Goal: Use online tool/utility: Utilize a website feature to perform a specific function

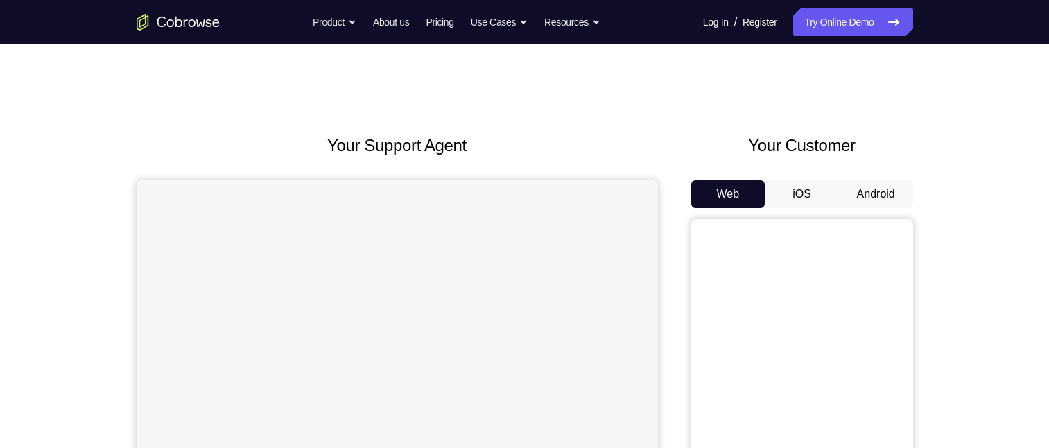
click at [885, 191] on button "Android" at bounding box center [876, 194] width 74 height 28
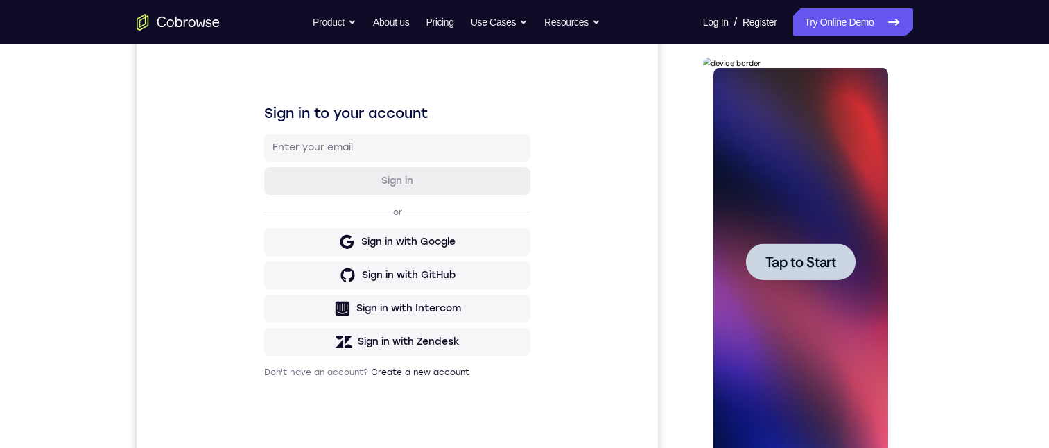
click at [768, 277] on div at bounding box center [801, 261] width 110 height 37
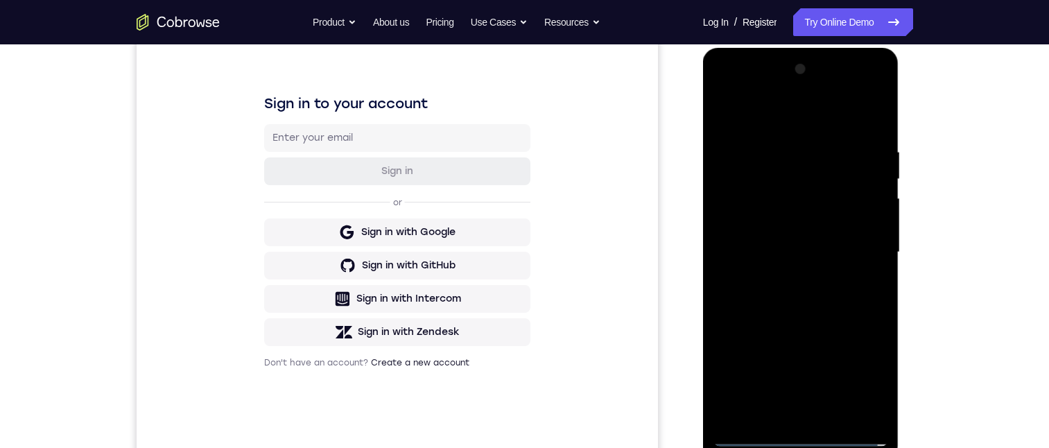
scroll to position [183, 0]
click at [800, 445] on div at bounding box center [801, 252] width 196 height 413
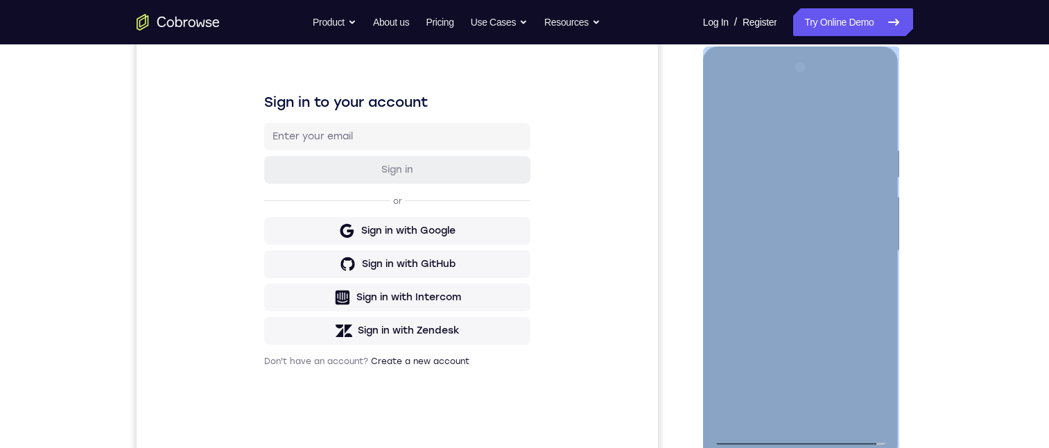
click at [797, 447] on div at bounding box center [801, 252] width 196 height 413
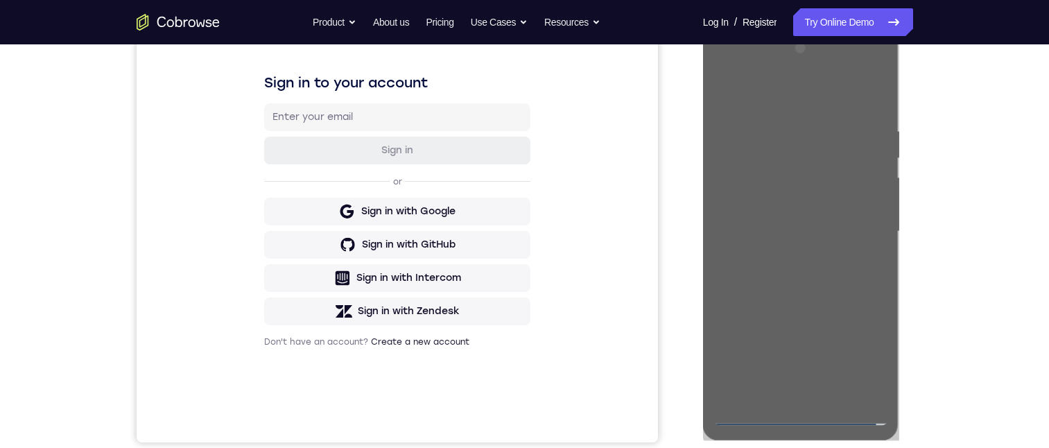
click at [1003, 421] on div "Your Support Agent Your Customer Web iOS Android Next Steps We’d be happy to gi…" at bounding box center [524, 299] width 1049 height 915
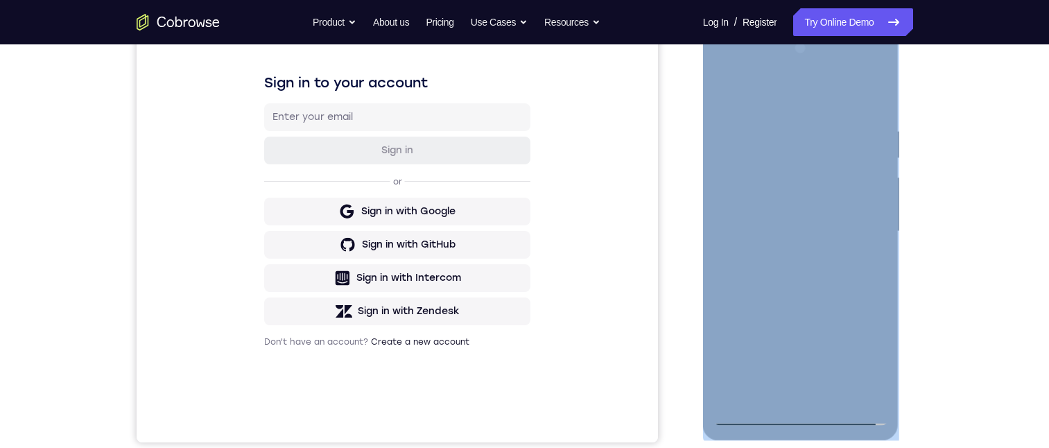
click at [804, 408] on div at bounding box center [801, 231] width 175 height 388
click at [788, 413] on div at bounding box center [801, 231] width 175 height 388
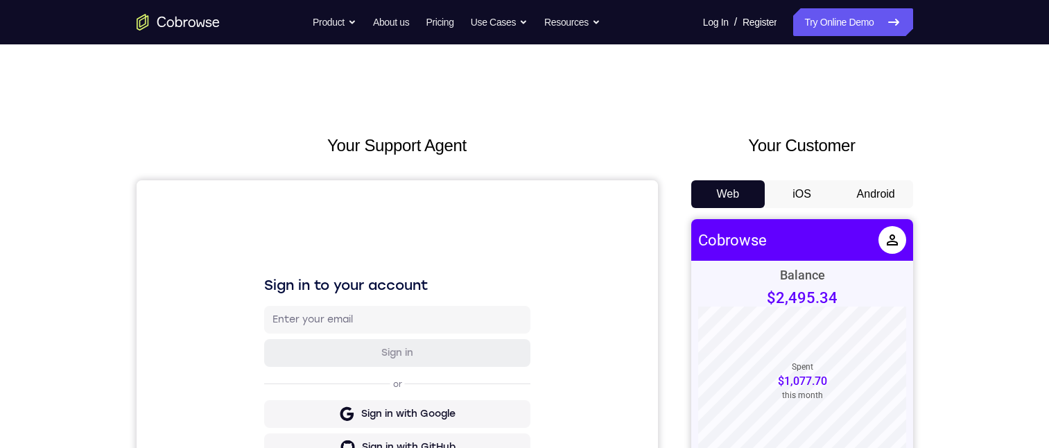
click at [869, 193] on button "Android" at bounding box center [876, 194] width 74 height 28
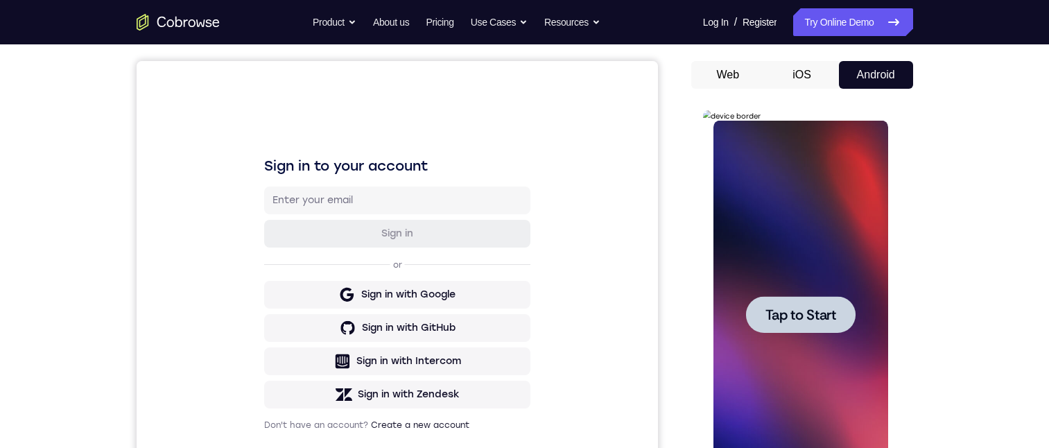
scroll to position [166, 0]
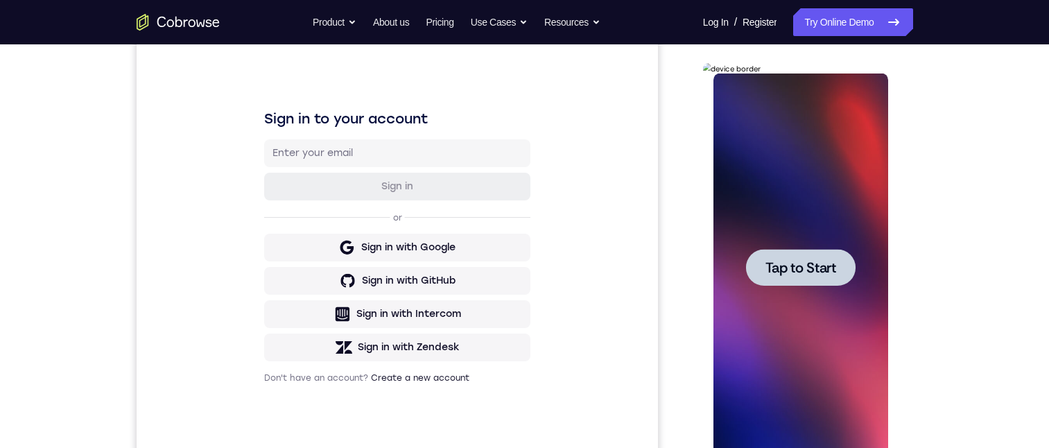
click at [775, 247] on div at bounding box center [801, 268] width 175 height 388
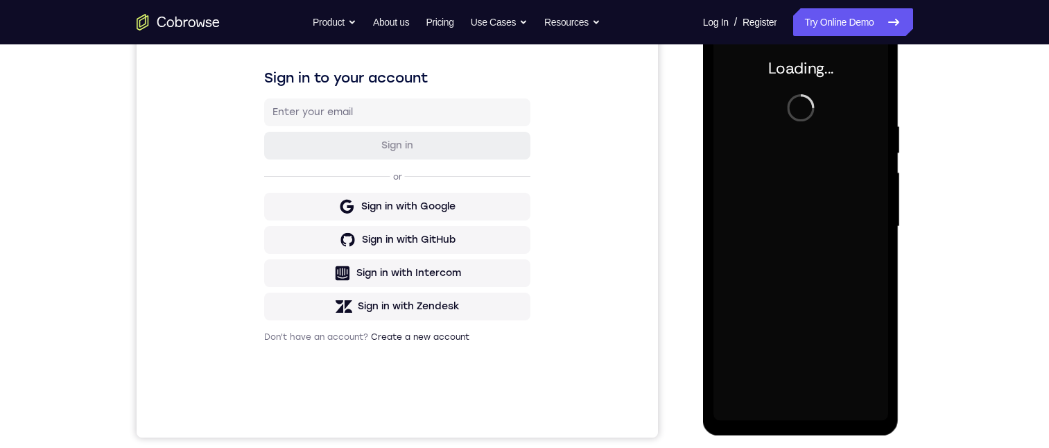
scroll to position [205, 0]
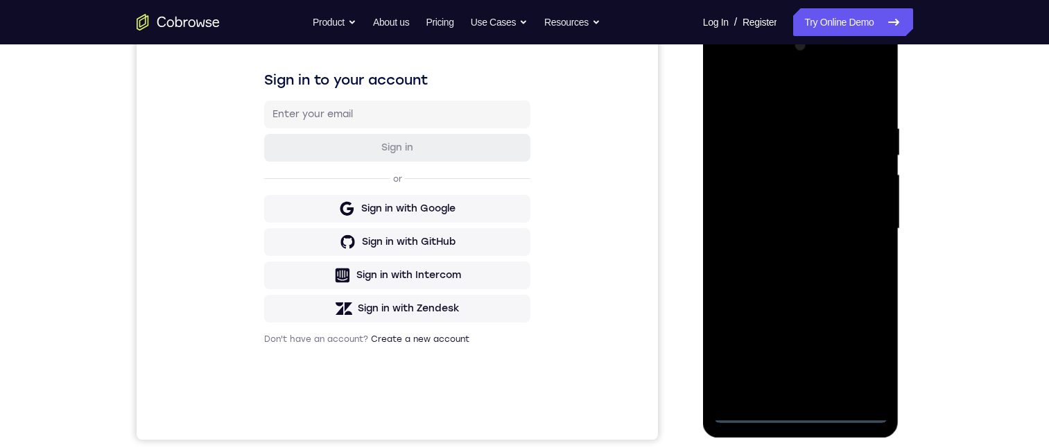
click at [795, 421] on div at bounding box center [801, 229] width 175 height 388
click at [799, 415] on div at bounding box center [801, 229] width 175 height 388
click at [860, 365] on div at bounding box center [801, 229] width 175 height 388
click at [772, 100] on div at bounding box center [801, 229] width 175 height 388
click at [781, 148] on div at bounding box center [801, 229] width 175 height 388
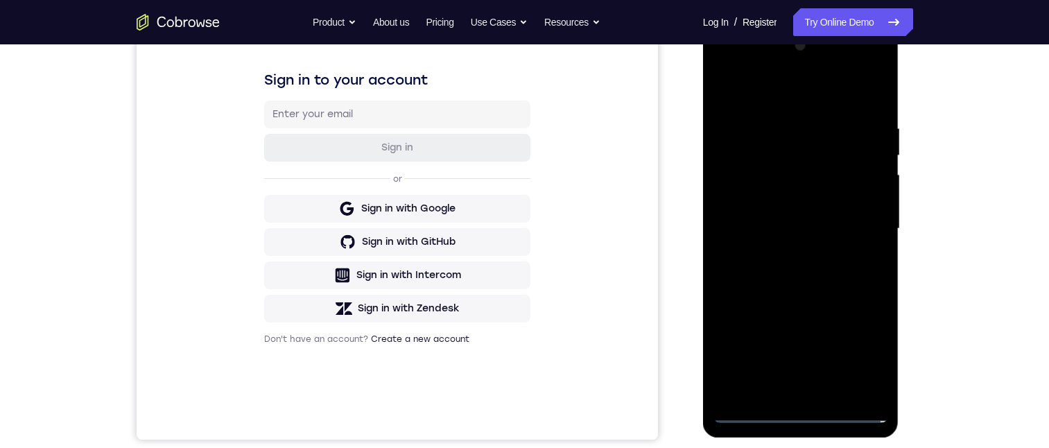
click at [846, 141] on div at bounding box center [801, 229] width 175 height 388
click at [854, 222] on div at bounding box center [801, 229] width 175 height 388
click at [786, 257] on div at bounding box center [801, 229] width 175 height 388
click at [773, 217] on div at bounding box center [801, 229] width 175 height 388
click at [768, 197] on div at bounding box center [801, 229] width 175 height 388
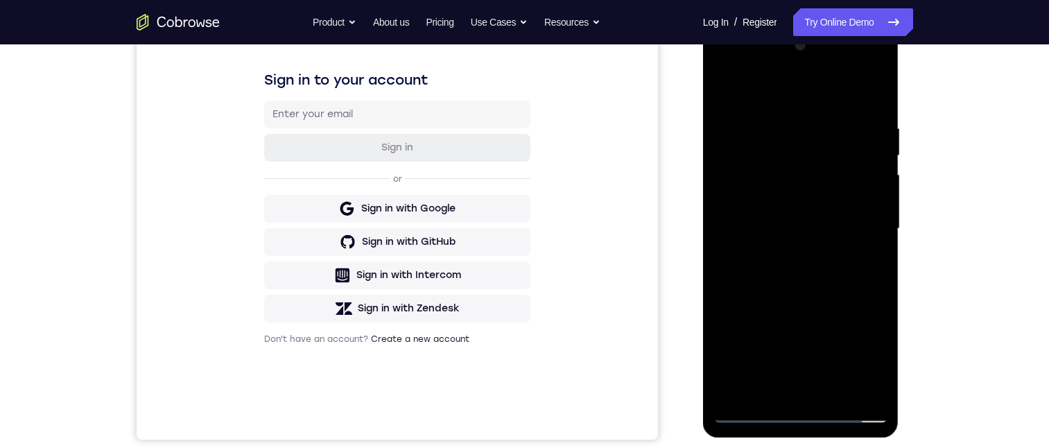
click at [775, 230] on div at bounding box center [801, 229] width 175 height 388
click at [776, 24] on div at bounding box center [801, 24] width 196 height 0
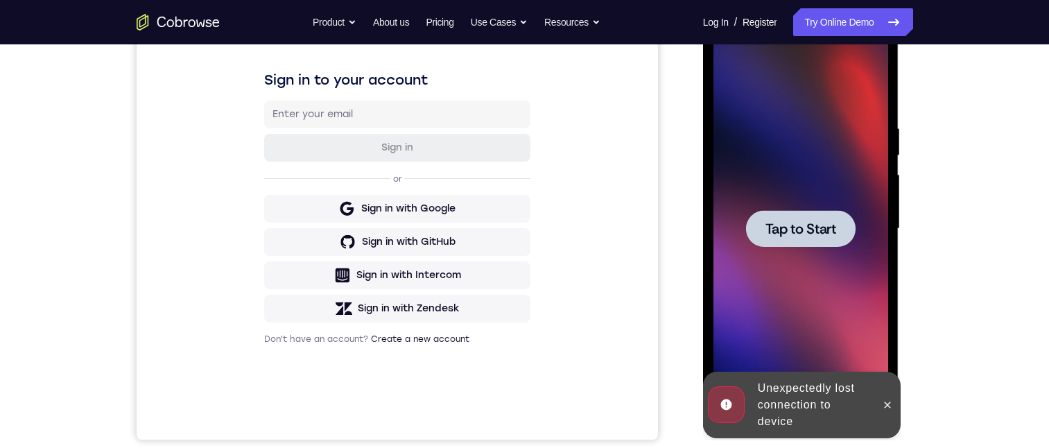
click at [776, 227] on span "Tap to Start" at bounding box center [801, 229] width 71 height 14
click at [776, 227] on div at bounding box center [801, 229] width 175 height 388
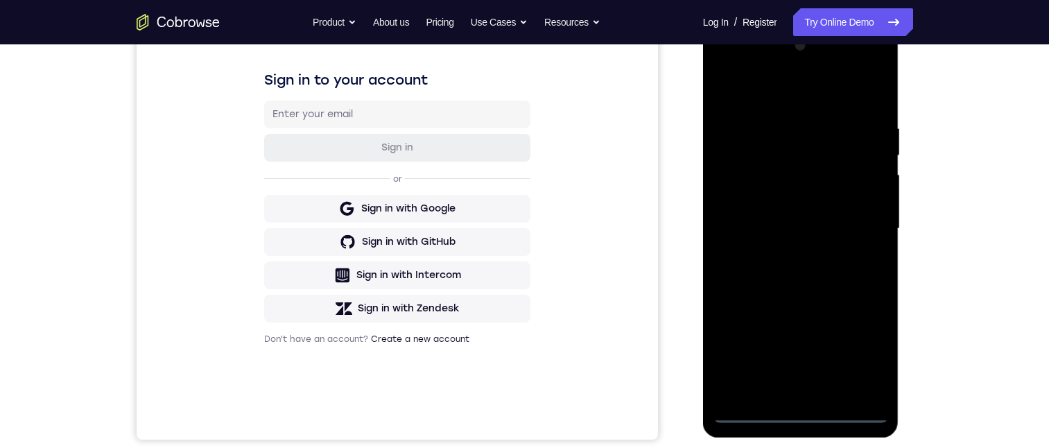
click at [805, 411] on div at bounding box center [801, 229] width 175 height 388
click at [865, 349] on div at bounding box center [801, 229] width 175 height 388
click at [784, 94] on div at bounding box center [801, 229] width 175 height 388
click at [856, 221] on div at bounding box center [801, 229] width 175 height 388
click at [818, 391] on div at bounding box center [801, 229] width 175 height 388
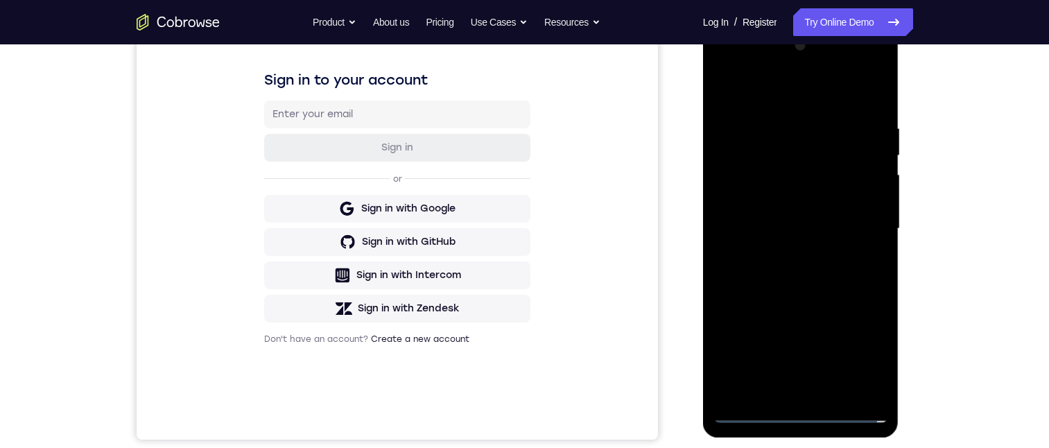
click at [802, 196] on div at bounding box center [801, 229] width 175 height 388
click at [782, 219] on div at bounding box center [801, 229] width 175 height 388
click at [793, 254] on div at bounding box center [801, 229] width 175 height 388
click at [795, 270] on div at bounding box center [801, 229] width 175 height 388
click at [793, 223] on div at bounding box center [801, 229] width 175 height 388
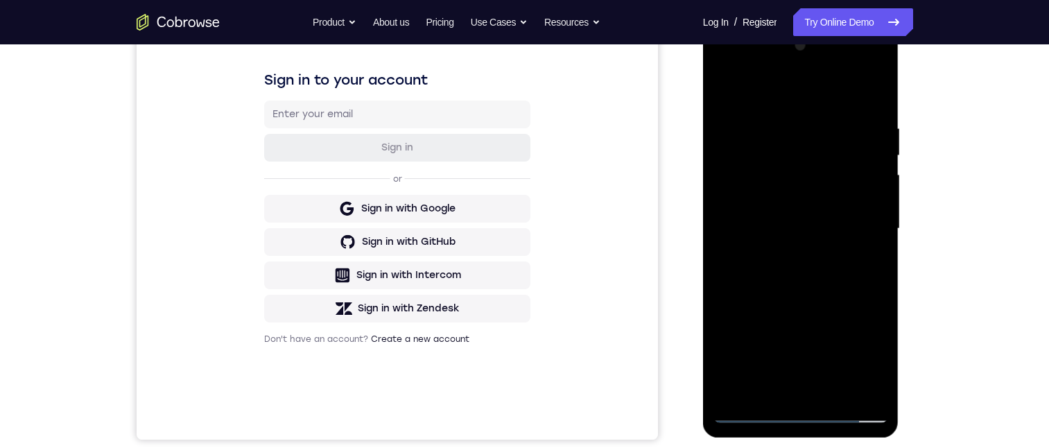
click at [790, 252] on div at bounding box center [801, 229] width 175 height 388
click at [796, 296] on div at bounding box center [801, 229] width 175 height 388
click at [786, 216] on div at bounding box center [801, 229] width 175 height 388
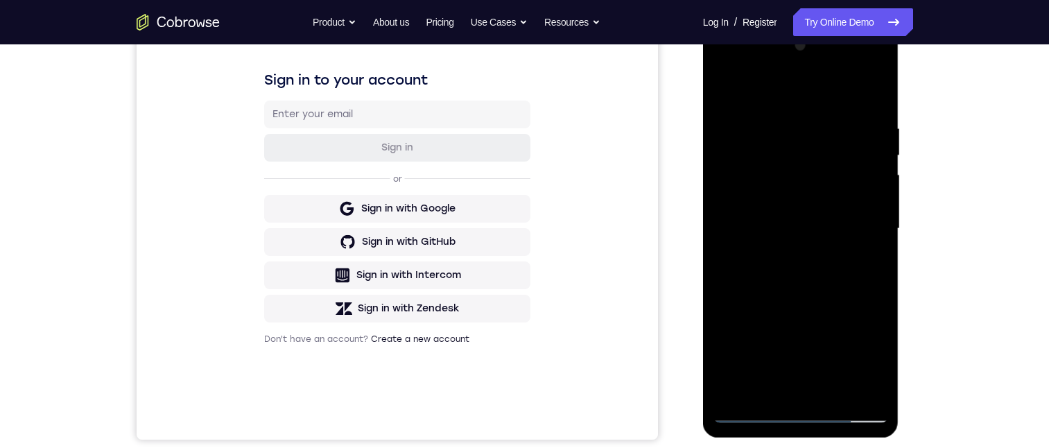
click at [752, 222] on div at bounding box center [801, 229] width 175 height 388
click at [782, 254] on div at bounding box center [801, 229] width 175 height 388
click at [805, 191] on div at bounding box center [801, 229] width 175 height 388
click at [837, 392] on div at bounding box center [801, 229] width 175 height 388
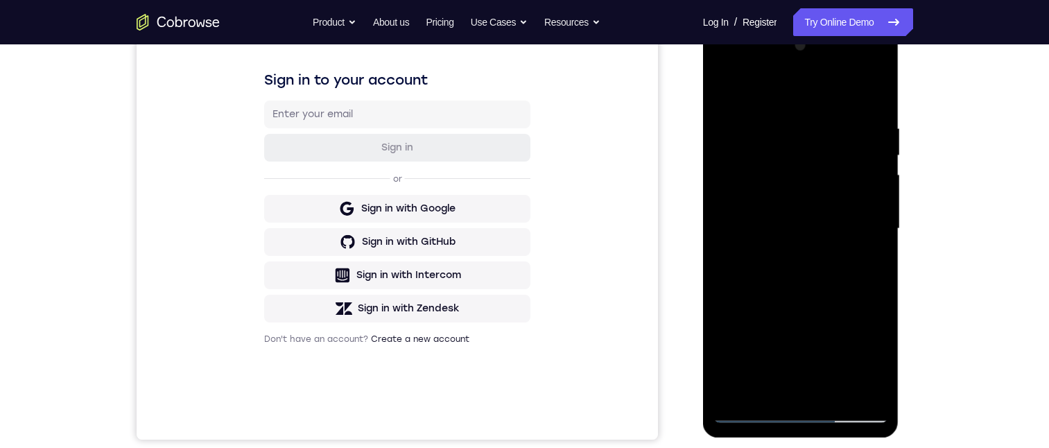
click at [820, 304] on div at bounding box center [801, 229] width 175 height 388
drag, startPoint x: 782, startPoint y: 332, endPoint x: 778, endPoint y: 311, distance: 21.9
click at [778, 311] on div at bounding box center [801, 229] width 175 height 388
drag, startPoint x: 804, startPoint y: 234, endPoint x: 805, endPoint y: 282, distance: 47.9
click at [805, 282] on div at bounding box center [801, 229] width 175 height 388
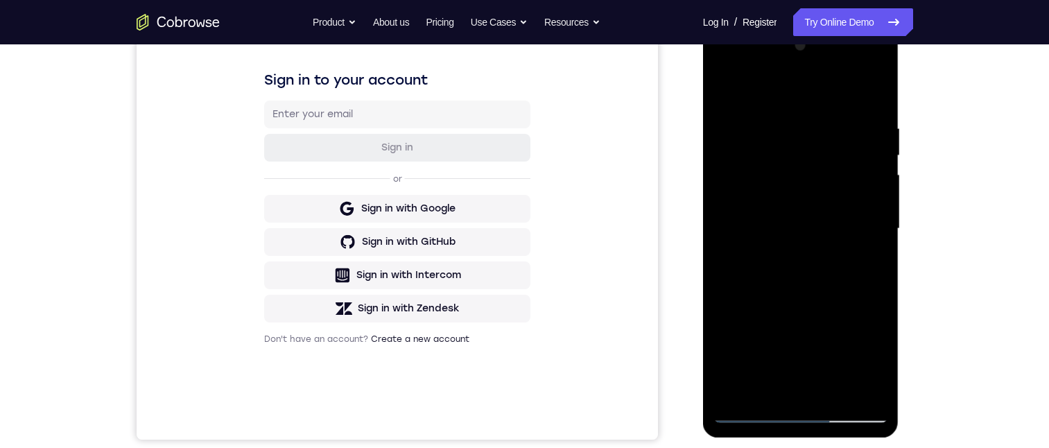
scroll to position [208, 0]
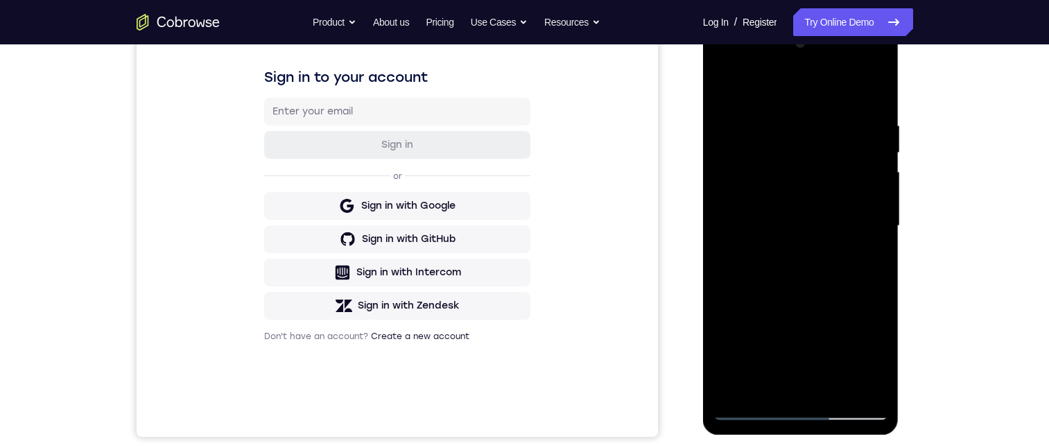
click at [777, 282] on div at bounding box center [801, 226] width 175 height 388
click at [865, 264] on div at bounding box center [801, 226] width 175 height 388
click at [868, 264] on div at bounding box center [801, 226] width 175 height 388
click at [721, 84] on div at bounding box center [801, 226] width 175 height 388
drag, startPoint x: 782, startPoint y: 216, endPoint x: 778, endPoint y: 164, distance: 52.9
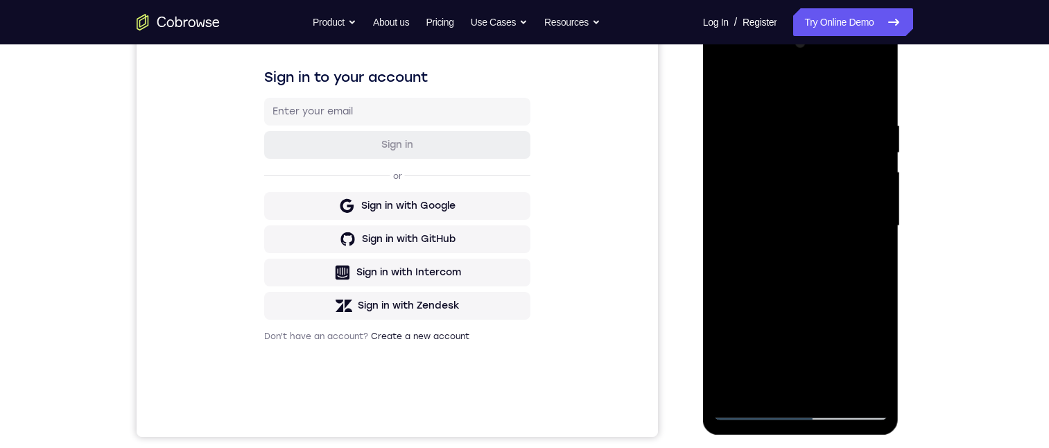
click at [778, 164] on div at bounding box center [801, 226] width 175 height 388
click at [784, 226] on div at bounding box center [801, 226] width 175 height 388
click at [864, 259] on div at bounding box center [801, 226] width 175 height 388
click at [724, 90] on div at bounding box center [801, 226] width 175 height 388
drag, startPoint x: 786, startPoint y: 265, endPoint x: 772, endPoint y: 191, distance: 74.8
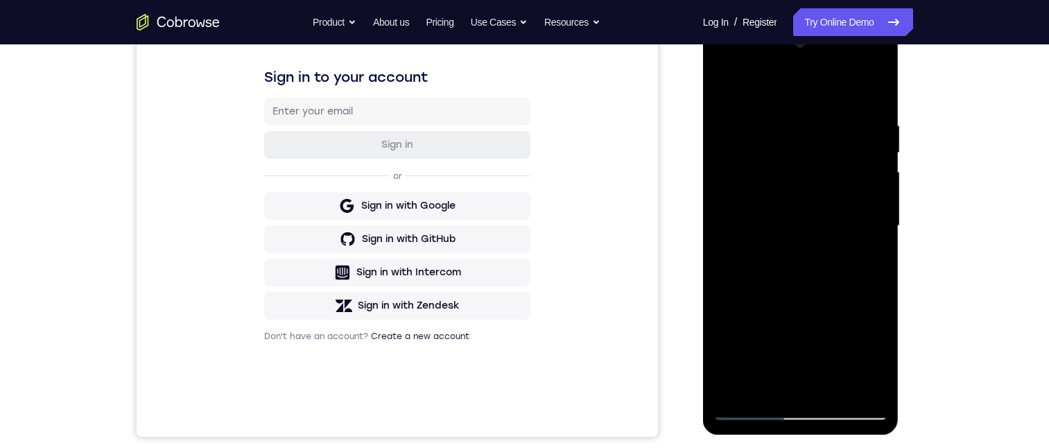
click at [772, 191] on div at bounding box center [801, 226] width 175 height 388
drag, startPoint x: 785, startPoint y: 300, endPoint x: 774, endPoint y: 245, distance: 55.9
click at [774, 245] on div at bounding box center [801, 226] width 175 height 388
drag, startPoint x: 788, startPoint y: 307, endPoint x: 784, endPoint y: 252, distance: 55.7
click at [784, 250] on div at bounding box center [801, 226] width 175 height 388
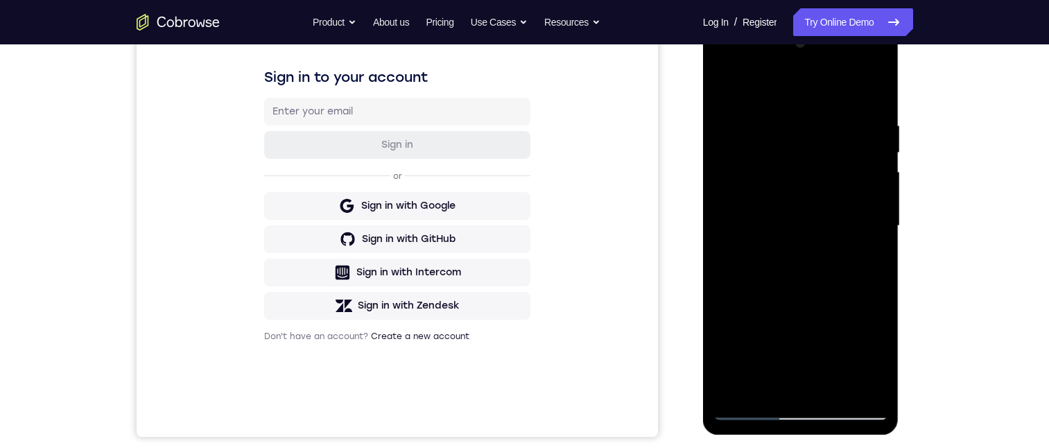
drag, startPoint x: 791, startPoint y: 305, endPoint x: 788, endPoint y: 221, distance: 84.6
click at [788, 221] on div at bounding box center [801, 226] width 175 height 388
drag, startPoint x: 791, startPoint y: 291, endPoint x: 787, endPoint y: 238, distance: 52.8
click at [787, 230] on div at bounding box center [801, 226] width 175 height 388
click at [791, 303] on div at bounding box center [801, 226] width 175 height 388
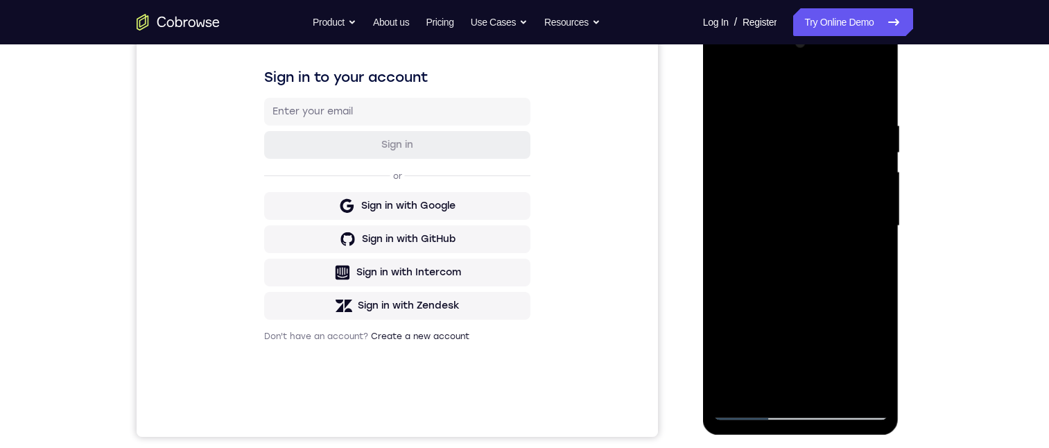
click at [870, 254] on div at bounding box center [801, 226] width 175 height 388
click at [725, 88] on div at bounding box center [801, 226] width 175 height 388
drag, startPoint x: 801, startPoint y: 210, endPoint x: 795, endPoint y: 265, distance: 55.1
click at [795, 265] on div at bounding box center [801, 226] width 175 height 388
drag, startPoint x: 804, startPoint y: 220, endPoint x: 793, endPoint y: 302, distance: 82.6
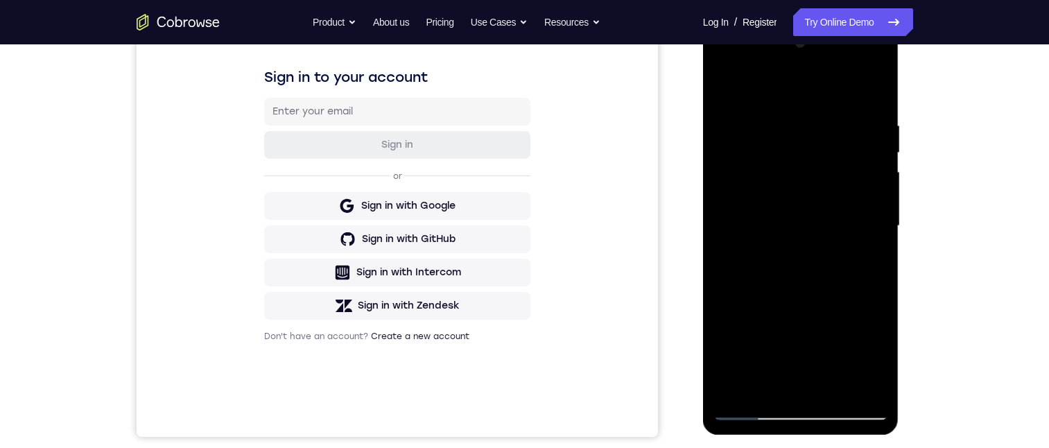
click at [793, 302] on div at bounding box center [801, 226] width 175 height 388
drag, startPoint x: 807, startPoint y: 253, endPoint x: 800, endPoint y: 318, distance: 65.6
click at [800, 318] on div at bounding box center [801, 226] width 175 height 388
drag, startPoint x: 795, startPoint y: 270, endPoint x: 788, endPoint y: 313, distance: 43.0
click at [788, 313] on div at bounding box center [801, 226] width 175 height 388
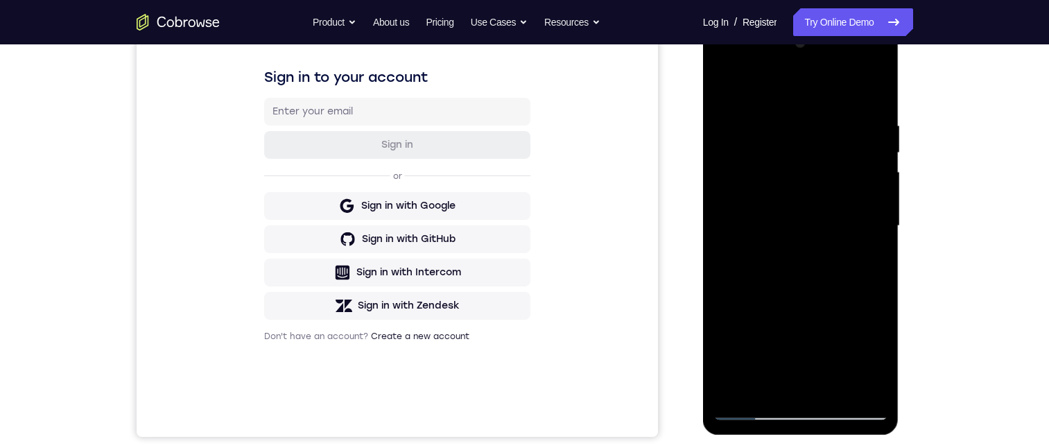
drag, startPoint x: 800, startPoint y: 268, endPoint x: 795, endPoint y: 313, distance: 45.4
click at [795, 313] on div at bounding box center [801, 226] width 175 height 388
drag, startPoint x: 795, startPoint y: 268, endPoint x: 796, endPoint y: 307, distance: 39.6
click at [793, 319] on div at bounding box center [801, 226] width 175 height 388
drag, startPoint x: 806, startPoint y: 269, endPoint x: 797, endPoint y: 316, distance: 47.3
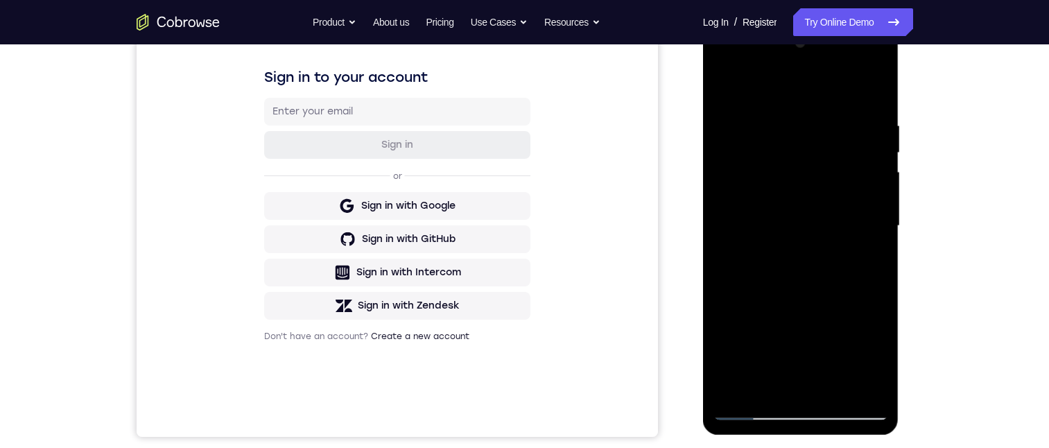
click at [797, 319] on div at bounding box center [801, 226] width 175 height 388
click at [795, 245] on div at bounding box center [801, 226] width 175 height 388
click at [786, 358] on div at bounding box center [801, 226] width 175 height 388
click at [796, 357] on div at bounding box center [801, 226] width 175 height 388
click at [868, 259] on div at bounding box center [801, 226] width 175 height 388
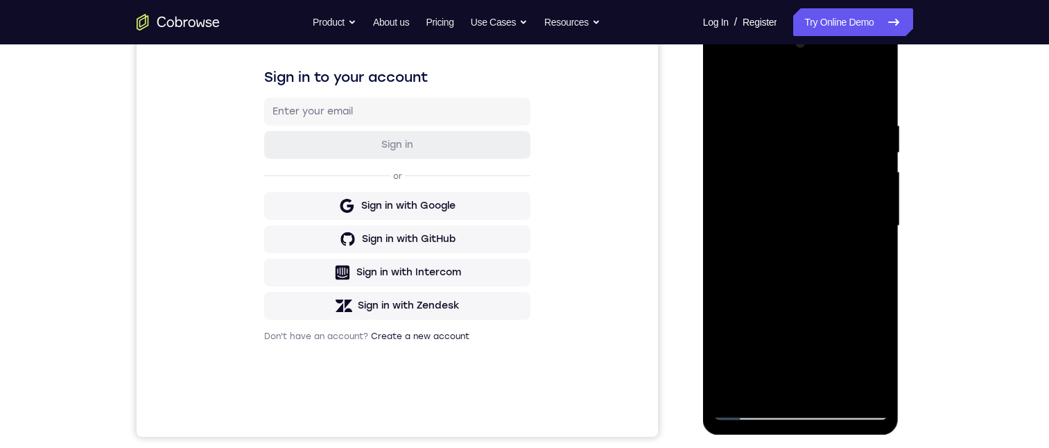
click at [782, 155] on div at bounding box center [801, 226] width 175 height 388
click at [763, 155] on div at bounding box center [801, 226] width 175 height 388
click at [761, 278] on div at bounding box center [801, 226] width 175 height 388
click at [793, 278] on div at bounding box center [801, 226] width 175 height 388
click at [866, 259] on div at bounding box center [801, 226] width 175 height 388
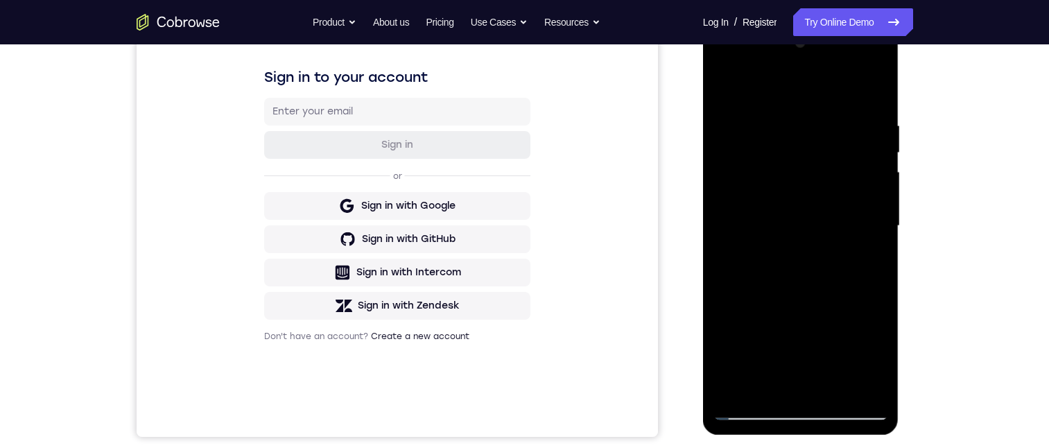
click at [724, 87] on div at bounding box center [801, 226] width 175 height 388
click at [793, 188] on div at bounding box center [801, 226] width 175 height 388
click at [814, 21] on div at bounding box center [801, 21] width 196 height 0
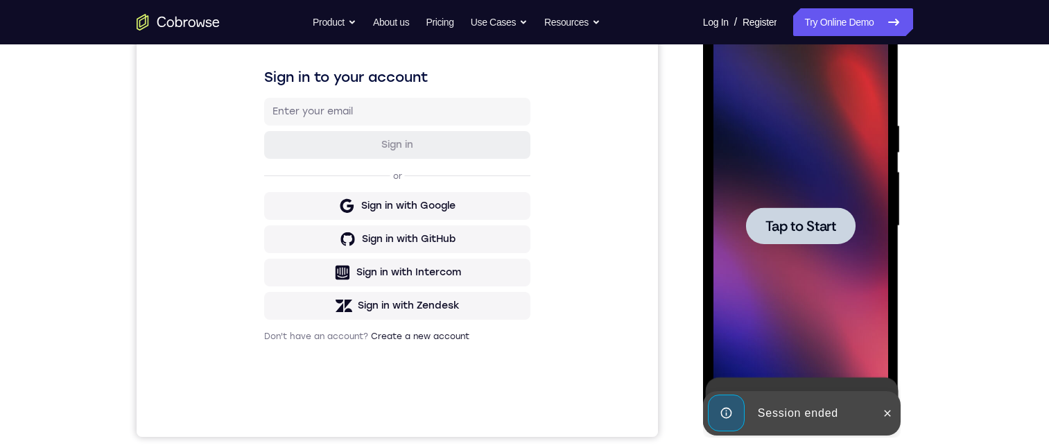
click at [823, 241] on div at bounding box center [801, 225] width 110 height 37
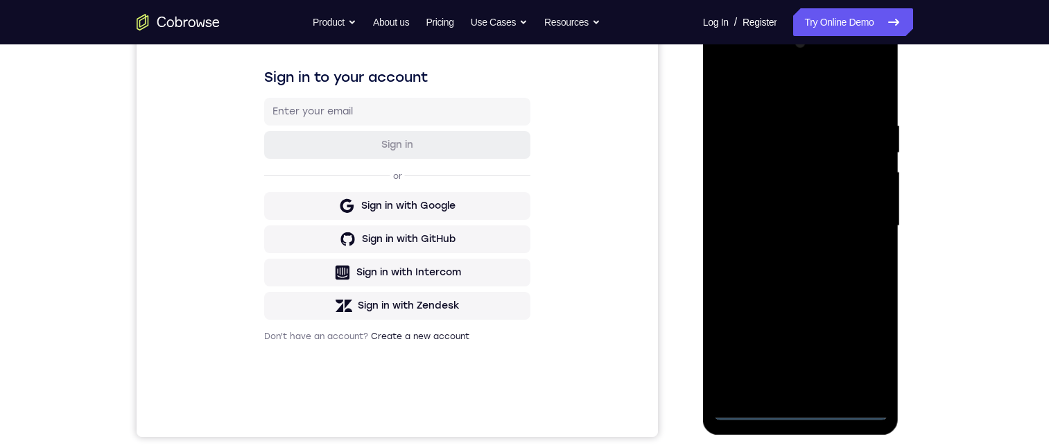
click at [800, 404] on div at bounding box center [801, 226] width 175 height 388
click at [796, 408] on div at bounding box center [801, 226] width 175 height 388
click at [868, 352] on div at bounding box center [801, 226] width 175 height 388
click at [810, 74] on div at bounding box center [801, 226] width 175 height 388
click at [806, 90] on div at bounding box center [801, 226] width 175 height 388
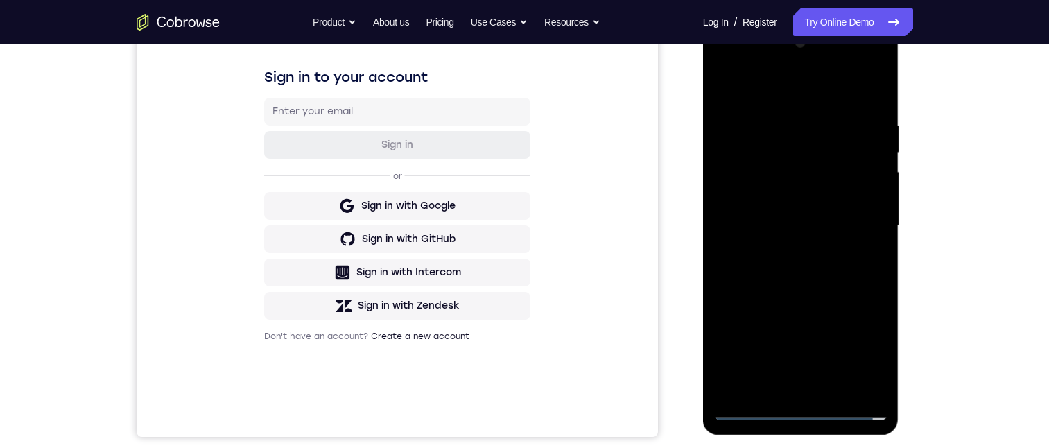
click at [856, 221] on div at bounding box center [801, 226] width 175 height 388
click at [790, 252] on div at bounding box center [801, 226] width 175 height 388
click at [782, 220] on div at bounding box center [801, 226] width 175 height 388
click at [771, 196] on div at bounding box center [801, 226] width 175 height 388
click at [783, 218] on div at bounding box center [801, 226] width 175 height 388
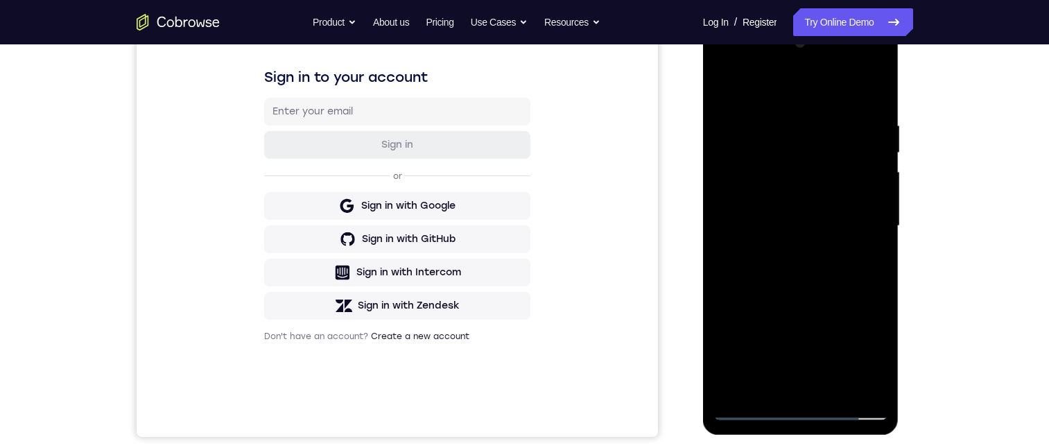
click at [806, 267] on div at bounding box center [801, 226] width 175 height 388
click at [807, 286] on div at bounding box center [801, 226] width 175 height 388
drag, startPoint x: 838, startPoint y: 270, endPoint x: 838, endPoint y: 200, distance: 70.7
click at [838, 200] on div at bounding box center [801, 226] width 175 height 388
click at [836, 389] on div at bounding box center [801, 226] width 175 height 388
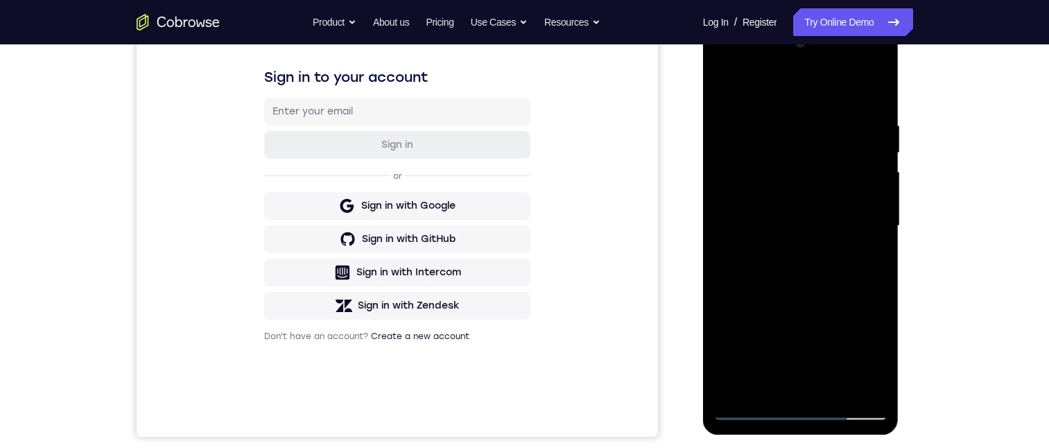
click at [810, 297] on div at bounding box center [801, 226] width 175 height 388
click at [815, 191] on div at bounding box center [801, 226] width 175 height 388
click at [818, 312] on div at bounding box center [801, 226] width 175 height 388
click at [838, 309] on div at bounding box center [801, 226] width 175 height 388
click at [868, 260] on div at bounding box center [801, 226] width 175 height 388
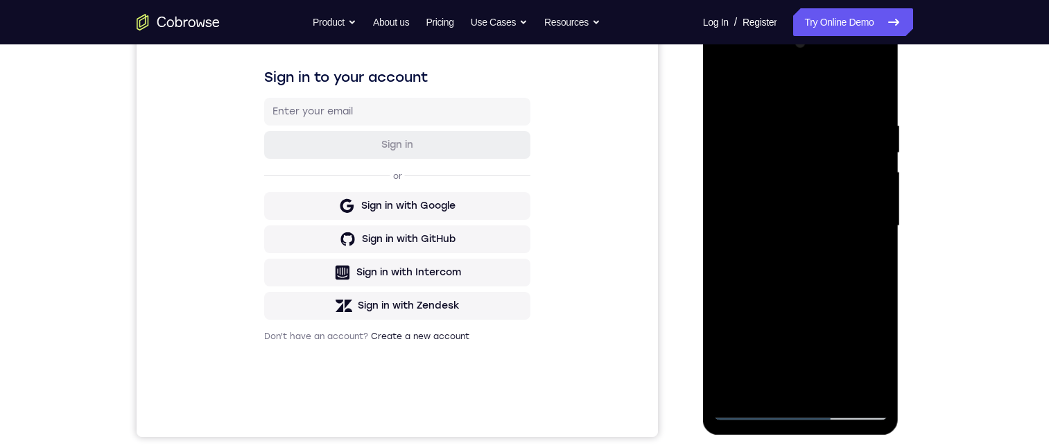
click at [779, 189] on div at bounding box center [801, 226] width 175 height 388
click at [794, 310] on div at bounding box center [801, 226] width 175 height 388
click at [865, 260] on div at bounding box center [801, 226] width 175 height 388
click at [802, 232] on div at bounding box center [801, 226] width 175 height 388
click at [827, 357] on div at bounding box center [801, 226] width 175 height 388
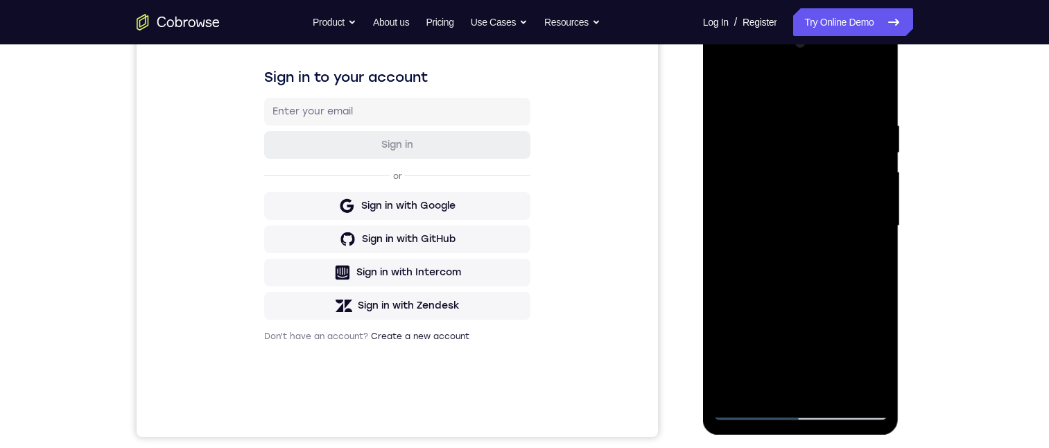
click at [800, 293] on div at bounding box center [801, 226] width 175 height 388
click at [871, 259] on div at bounding box center [801, 226] width 175 height 388
click at [727, 92] on div at bounding box center [801, 226] width 175 height 388
click at [725, 88] on div at bounding box center [801, 226] width 175 height 388
drag, startPoint x: 775, startPoint y: 242, endPoint x: 789, endPoint y: 133, distance: 109.8
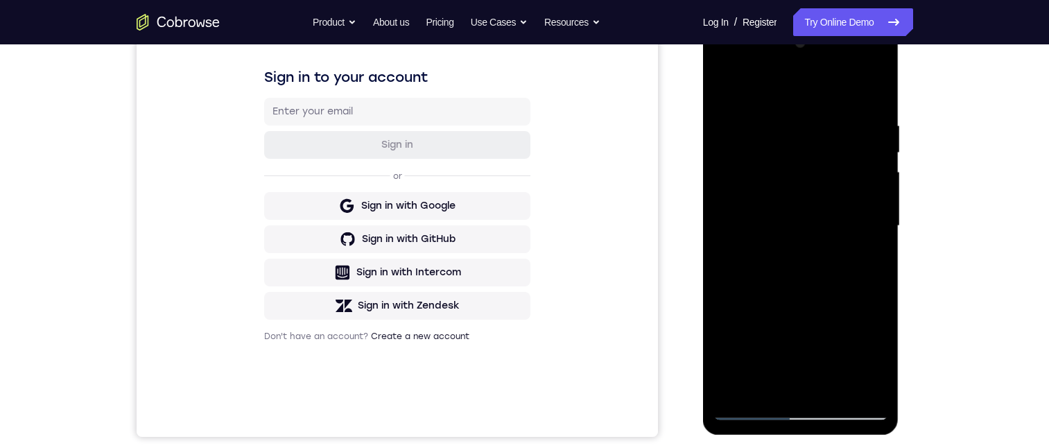
click at [789, 133] on div at bounding box center [801, 226] width 175 height 388
drag, startPoint x: 802, startPoint y: 214, endPoint x: 802, endPoint y: 130, distance: 83.9
click at [802, 124] on div at bounding box center [801, 226] width 175 height 388
drag, startPoint x: 796, startPoint y: 212, endPoint x: 800, endPoint y: 119, distance: 93.0
click at [800, 107] on div at bounding box center [801, 226] width 175 height 388
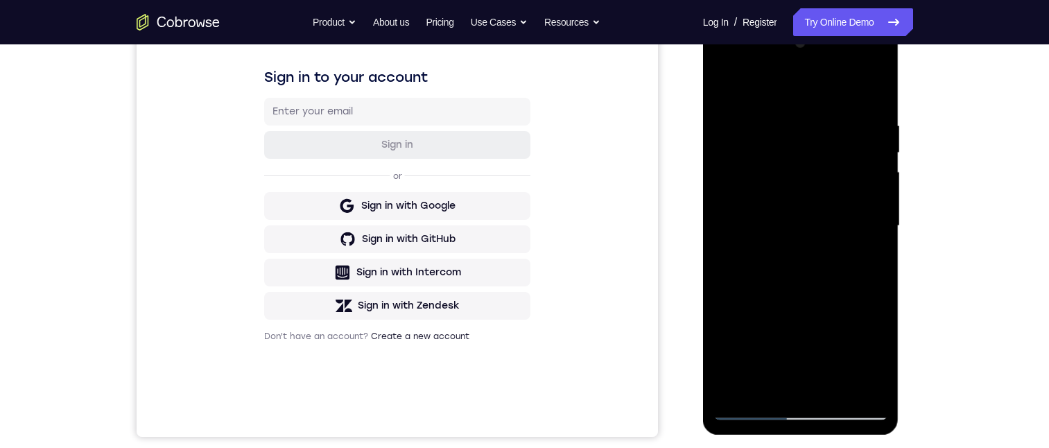
drag, startPoint x: 799, startPoint y: 216, endPoint x: 802, endPoint y: 155, distance: 60.4
click at [802, 152] on div at bounding box center [801, 226] width 175 height 388
drag, startPoint x: 813, startPoint y: 270, endPoint x: 812, endPoint y: 226, distance: 43.7
click at [813, 218] on div at bounding box center [801, 226] width 175 height 388
drag, startPoint x: 803, startPoint y: 288, endPoint x: 812, endPoint y: 221, distance: 67.9
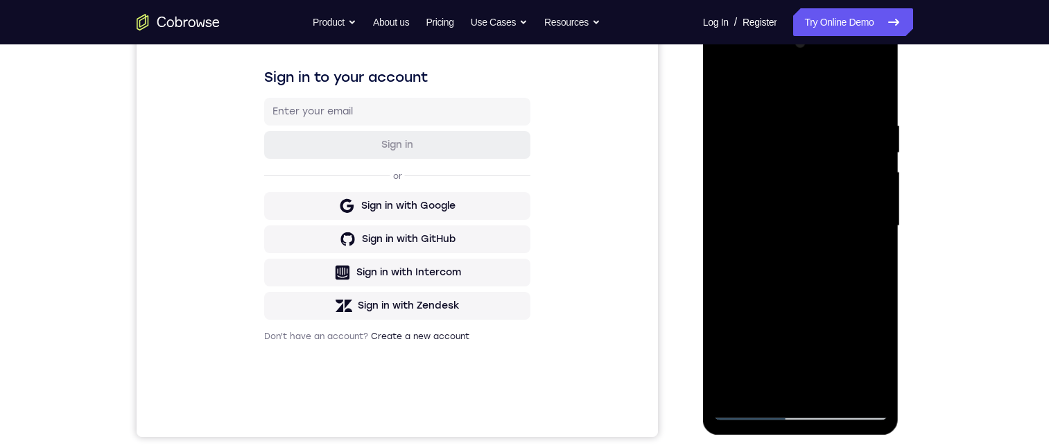
click at [812, 203] on div at bounding box center [801, 226] width 175 height 388
drag, startPoint x: 811, startPoint y: 265, endPoint x: 821, endPoint y: 180, distance: 85.8
click at [821, 171] on div at bounding box center [801, 226] width 175 height 388
drag, startPoint x: 811, startPoint y: 286, endPoint x: 810, endPoint y: 180, distance: 105.4
click at [812, 167] on div at bounding box center [801, 226] width 175 height 388
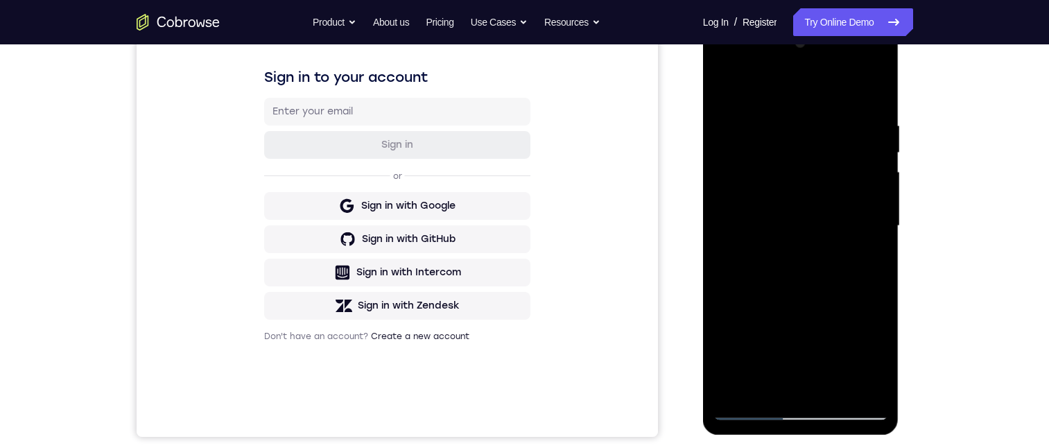
drag, startPoint x: 800, startPoint y: 248, endPoint x: 804, endPoint y: 199, distance: 49.4
click at [804, 157] on div at bounding box center [801, 226] width 175 height 388
drag, startPoint x: 801, startPoint y: 268, endPoint x: 810, endPoint y: 157, distance: 110.6
click at [810, 154] on div at bounding box center [801, 226] width 175 height 388
click at [874, 222] on div at bounding box center [801, 226] width 175 height 388
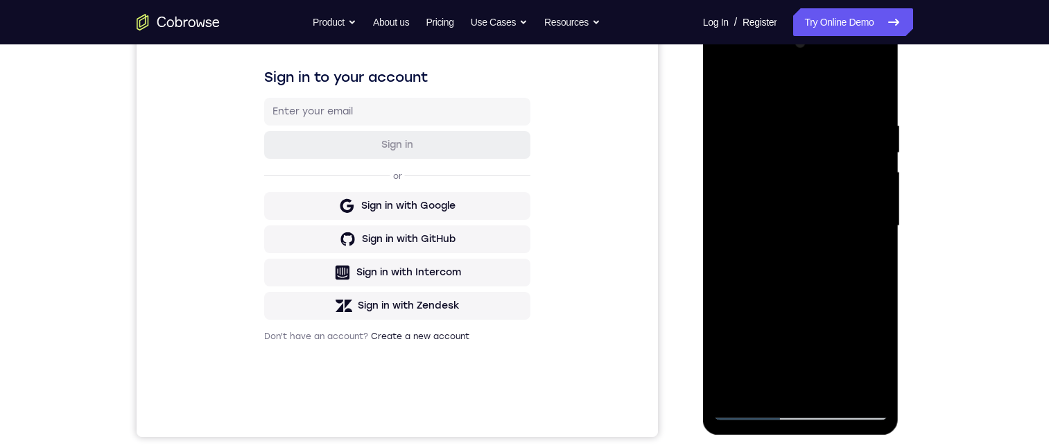
click at [874, 222] on div at bounding box center [801, 226] width 175 height 388
drag, startPoint x: 763, startPoint y: 264, endPoint x: 787, endPoint y: 126, distance: 139.3
click at [787, 119] on div at bounding box center [801, 226] width 175 height 388
drag, startPoint x: 796, startPoint y: 227, endPoint x: 800, endPoint y: 130, distance: 97.1
click at [800, 124] on div at bounding box center [801, 226] width 175 height 388
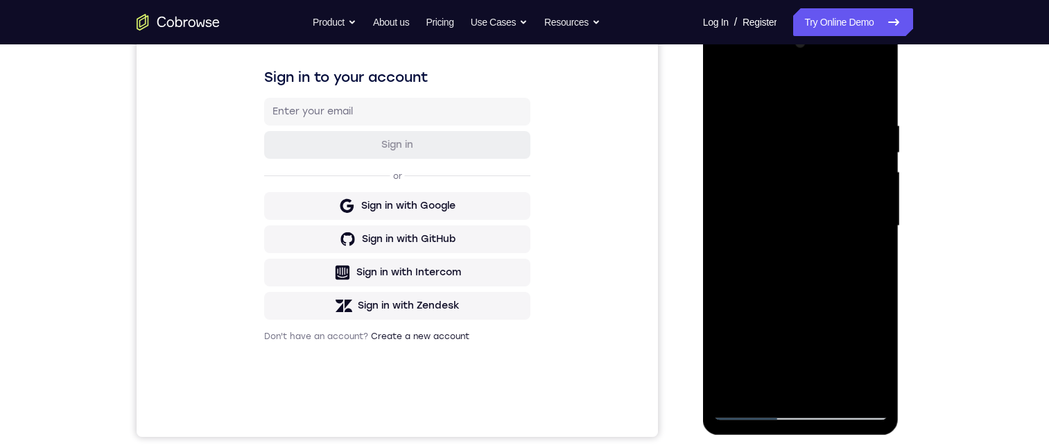
drag, startPoint x: 785, startPoint y: 225, endPoint x: 775, endPoint y: 160, distance: 66.0
click at [775, 160] on div at bounding box center [801, 226] width 175 height 388
drag, startPoint x: 777, startPoint y: 225, endPoint x: 779, endPoint y: 176, distance: 49.3
click at [777, 174] on div at bounding box center [801, 226] width 175 height 388
click at [882, 202] on div at bounding box center [801, 226] width 175 height 388
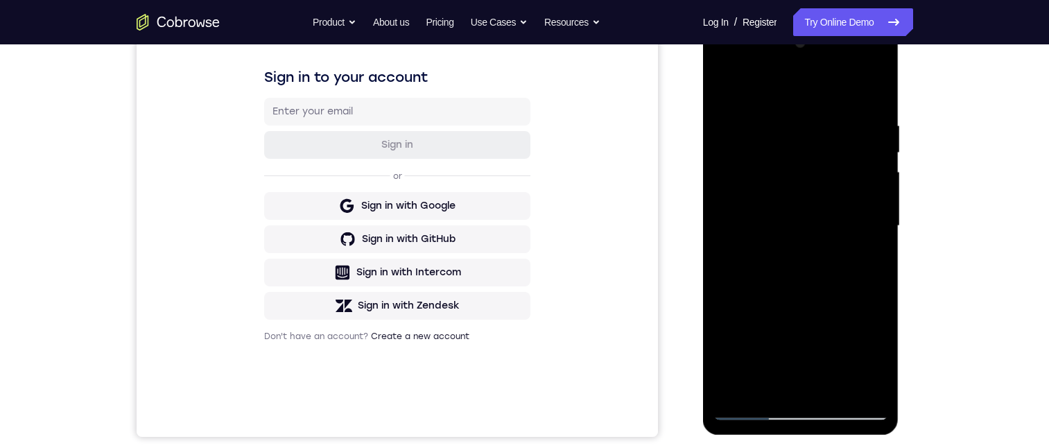
click at [876, 206] on div at bounding box center [801, 226] width 175 height 388
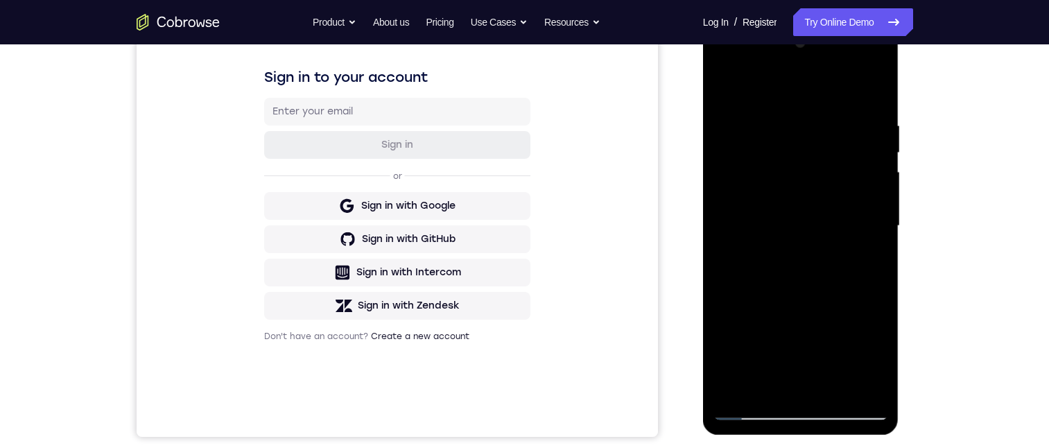
click at [876, 206] on div at bounding box center [801, 226] width 175 height 388
click at [714, 202] on div at bounding box center [801, 226] width 175 height 388
click at [877, 200] on div at bounding box center [801, 226] width 175 height 388
